Goal: Task Accomplishment & Management: Complete application form

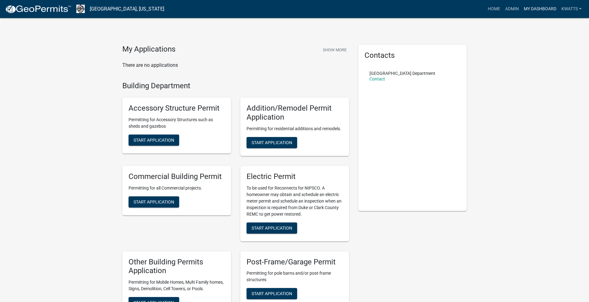
drag, startPoint x: 0, startPoint y: 0, endPoint x: 531, endPoint y: 5, distance: 531.3
click at [531, 5] on link "My Dashboard" at bounding box center [541, 9] width 38 height 12
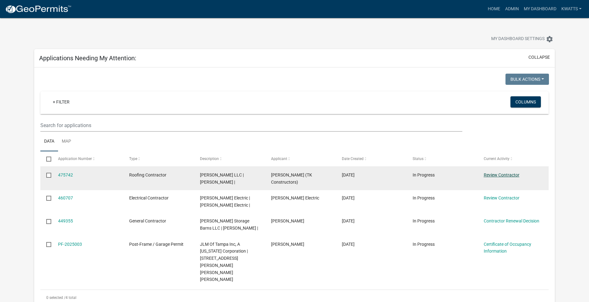
click at [509, 176] on link "Review Contractor" at bounding box center [502, 174] width 36 height 5
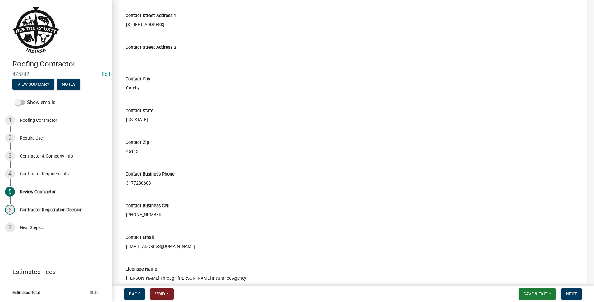
scroll to position [356, 0]
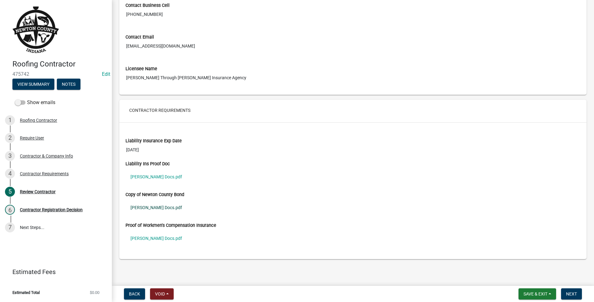
click at [140, 204] on link "[PERSON_NAME] Docs.pdf" at bounding box center [353, 207] width 455 height 14
click at [161, 234] on link "[PERSON_NAME] Docs.pdf" at bounding box center [353, 238] width 455 height 14
click at [146, 176] on link "[PERSON_NAME] Docs.pdf" at bounding box center [353, 177] width 455 height 14
click at [565, 295] on button "Next" at bounding box center [571, 293] width 21 height 11
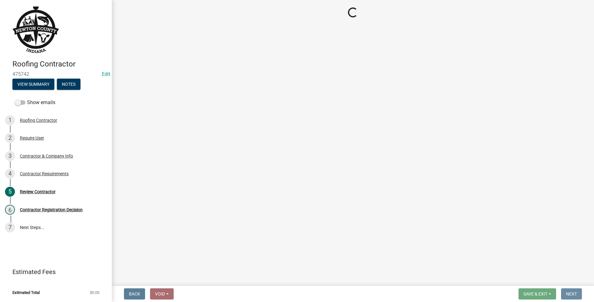
scroll to position [0, 0]
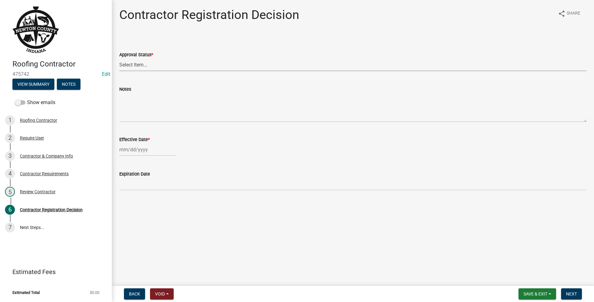
click at [135, 65] on select "Select Item... Approved Denied" at bounding box center [352, 64] width 467 height 13
click at [119, 58] on select "Select Item... Approved Denied" at bounding box center [352, 64] width 467 height 13
select select "4b86b809-39dd-4c68-9f3d-fdb3e7050482"
click at [145, 150] on div at bounding box center [147, 149] width 57 height 13
select select "9"
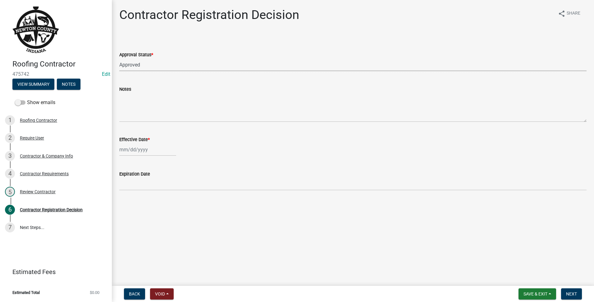
select select "2025"
click at [146, 194] on div "10" at bounding box center [145, 193] width 10 height 10
type input "[DATE]"
click at [570, 295] on span "Next" at bounding box center [571, 293] width 11 height 5
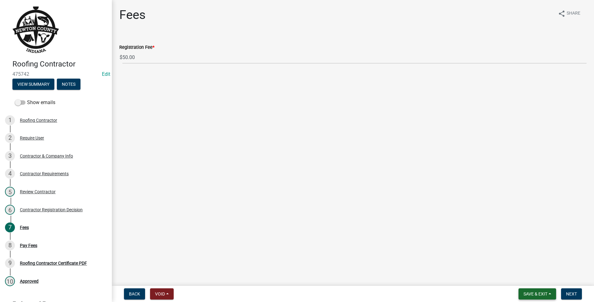
click at [529, 290] on button "Save & Exit" at bounding box center [538, 293] width 38 height 11
click at [557, 189] on main "Fees share Share Registration Fee * $ 50.00" at bounding box center [353, 141] width 482 height 283
click at [568, 292] on span "Next" at bounding box center [571, 293] width 11 height 5
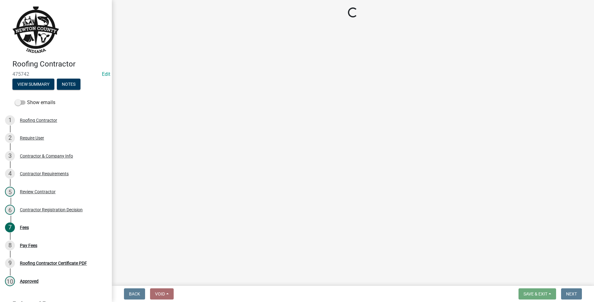
select select "3: 3"
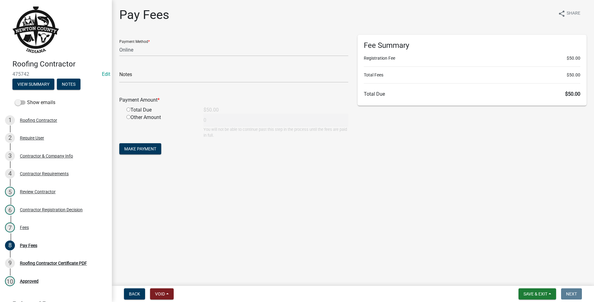
drag, startPoint x: 567, startPoint y: 294, endPoint x: 255, endPoint y: 245, distance: 315.9
click at [255, 245] on main "Pay Fees share Share Payment Method * Credit Card POS Check Cash Online Notes P…" at bounding box center [353, 141] width 482 height 283
click at [533, 294] on span "Save & Exit" at bounding box center [536, 293] width 24 height 5
click at [529, 281] on button "Save & Exit" at bounding box center [531, 277] width 50 height 15
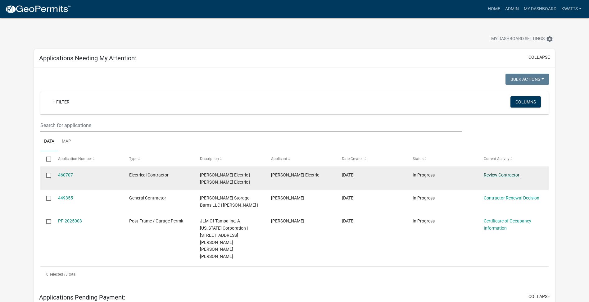
click at [487, 172] on link "Review Contractor" at bounding box center [502, 174] width 36 height 5
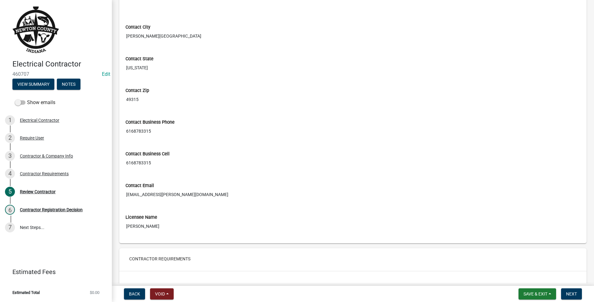
scroll to position [356, 0]
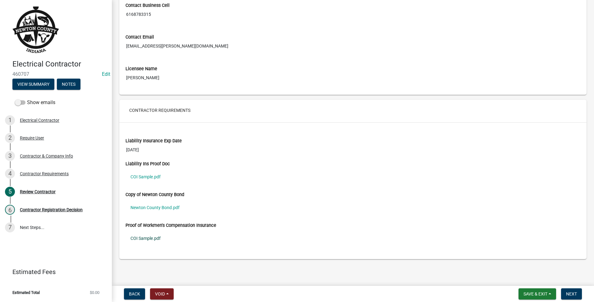
click at [148, 240] on link "COI Sample.pdf" at bounding box center [353, 238] width 455 height 14
click at [150, 207] on link "Newton County Bond.pdf" at bounding box center [353, 207] width 455 height 14
click at [580, 295] on button "Next" at bounding box center [571, 293] width 21 height 11
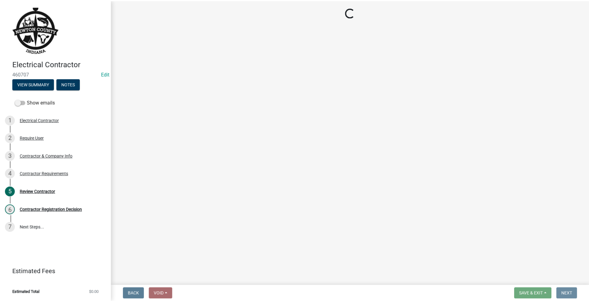
scroll to position [0, 0]
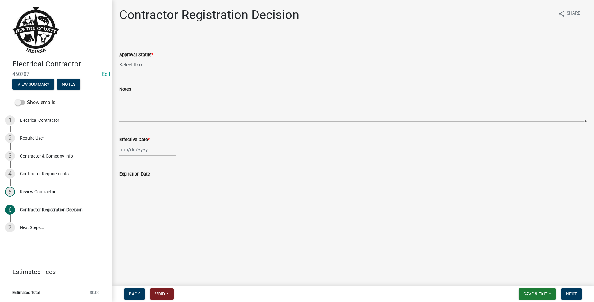
click at [221, 66] on select "Select Item... Approved Denied" at bounding box center [352, 64] width 467 height 13
click at [119, 58] on select "Select Item... Approved Denied" at bounding box center [352, 64] width 467 height 13
select select "4b86b809-39dd-4c68-9f3d-fdb3e7050482"
select select "9"
select select "2025"
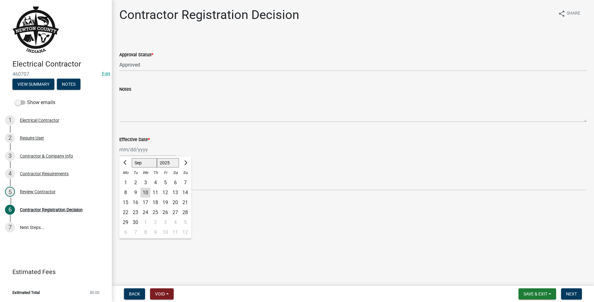
click at [131, 144] on div "[PERSON_NAME] Feb Mar Apr [PERSON_NAME][DATE] Oct Nov [DATE] 1526 1527 1528 152…" at bounding box center [147, 149] width 57 height 13
click at [147, 192] on div "10" at bounding box center [145, 193] width 10 height 10
type input "[DATE]"
click at [571, 292] on span "Next" at bounding box center [571, 293] width 11 height 5
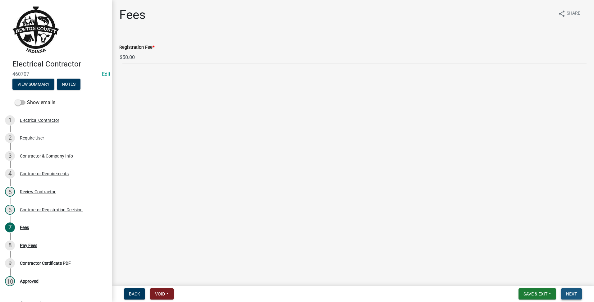
click at [571, 292] on span "Next" at bounding box center [571, 293] width 11 height 5
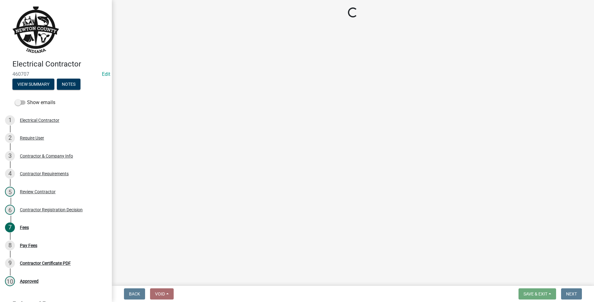
select select "3: 3"
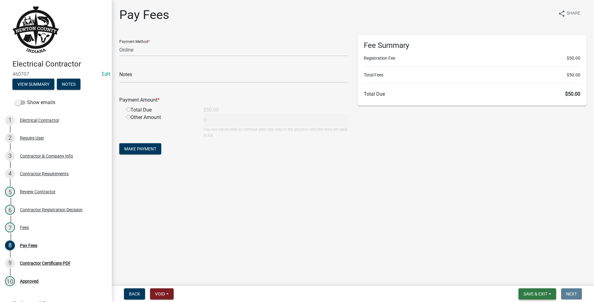
click at [545, 290] on button "Save & Exit" at bounding box center [538, 293] width 38 height 11
click at [540, 274] on button "Save & Exit" at bounding box center [531, 277] width 50 height 15
